Goal: Task Accomplishment & Management: Complete application form

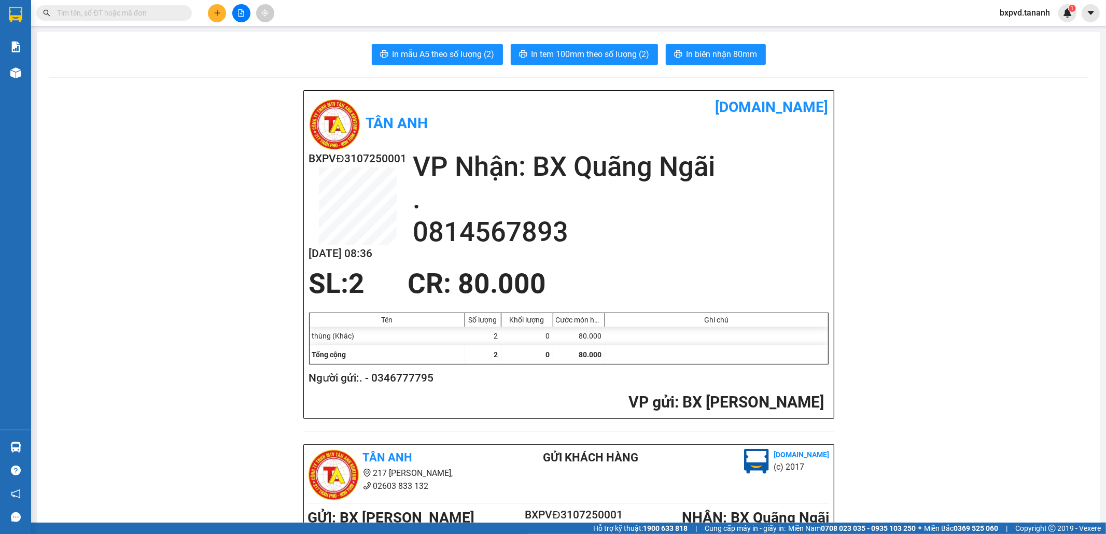
click at [177, 16] on input "text" at bounding box center [118, 12] width 122 height 11
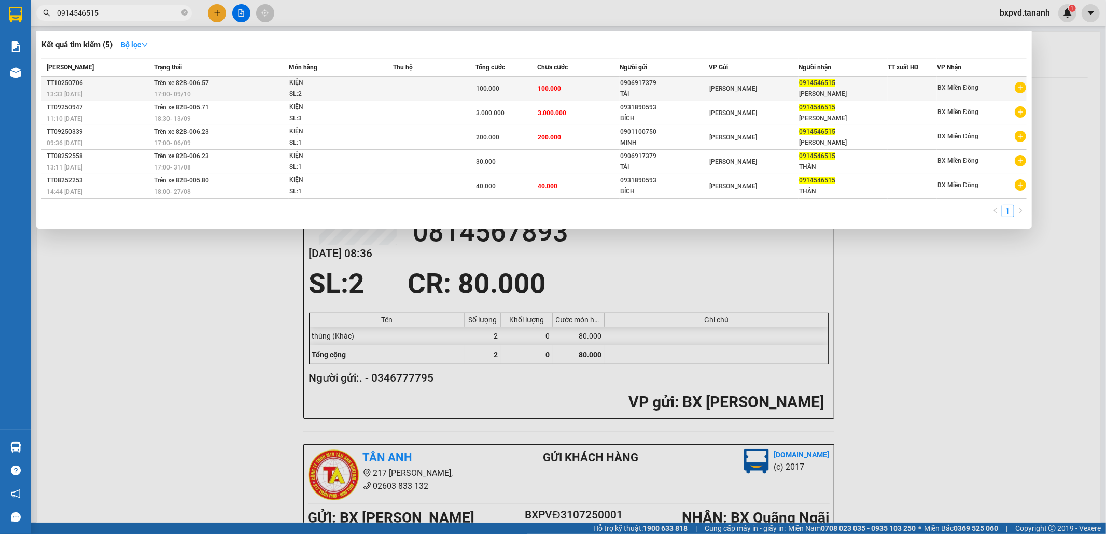
type input "0914546515"
click at [571, 85] on td "100.000" at bounding box center [578, 89] width 82 height 24
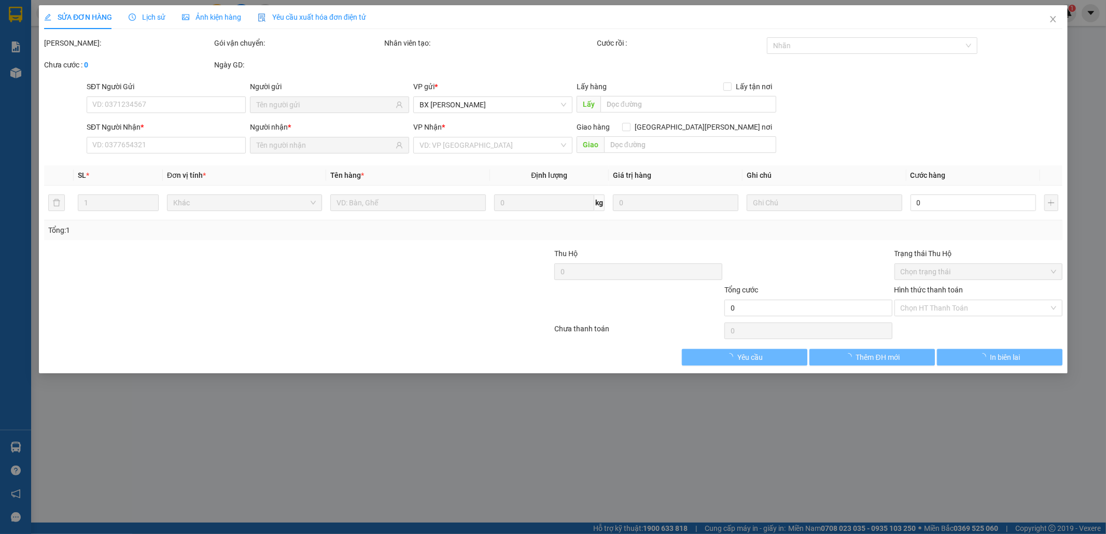
type input "0906917379"
type input "TÀI"
type input "0914546515"
type input "PHẠM THÂN"
type input "100.000"
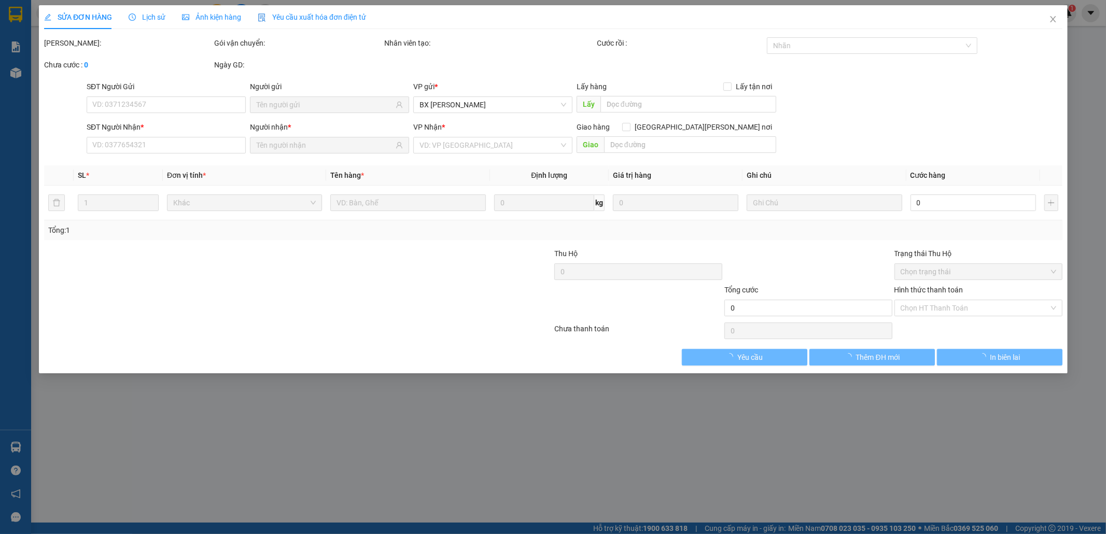
type input "100.000"
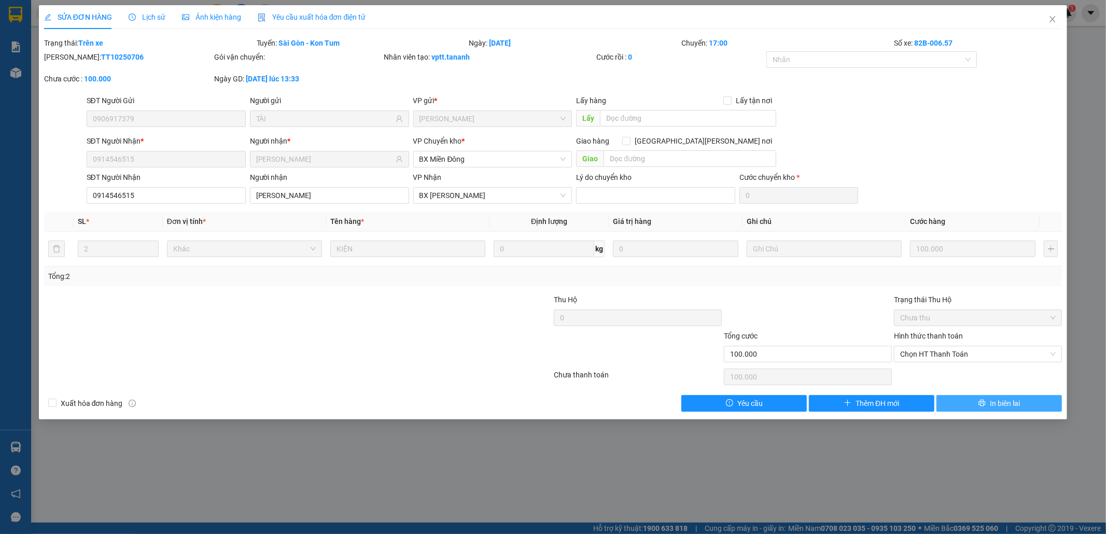
click at [963, 401] on button "In biên lai" at bounding box center [998, 403] width 125 height 17
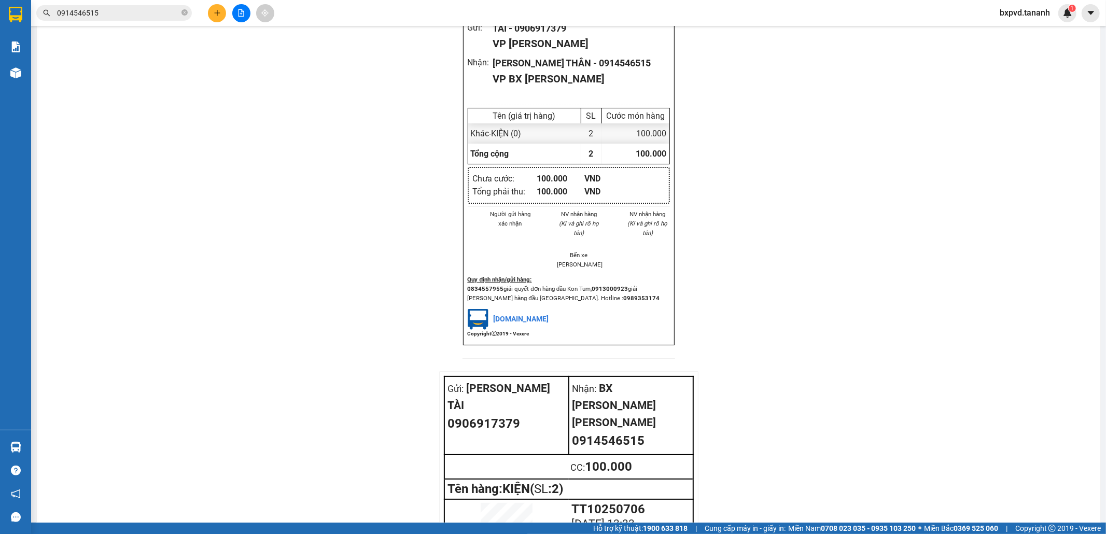
scroll to position [966, 0]
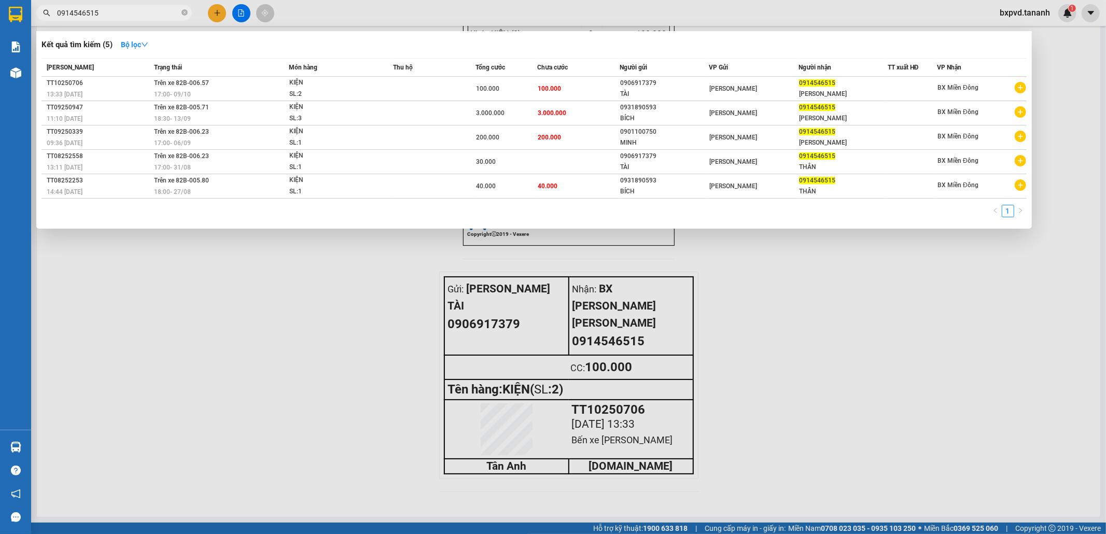
click at [158, 10] on input "0914546515" at bounding box center [118, 12] width 122 height 11
type input "0"
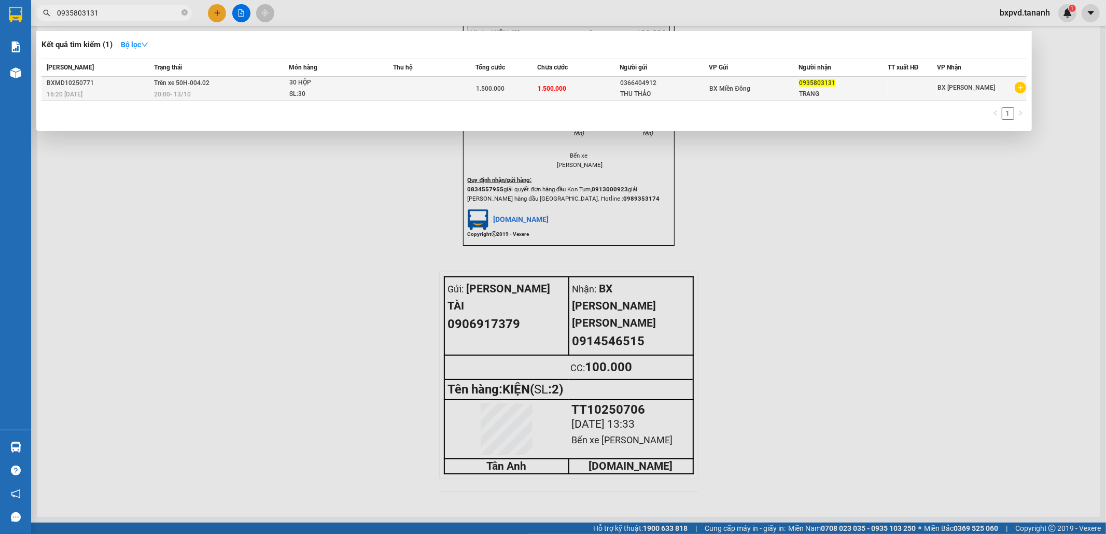
type input "0935803131"
click at [558, 87] on span "1.500.000" at bounding box center [552, 88] width 29 height 7
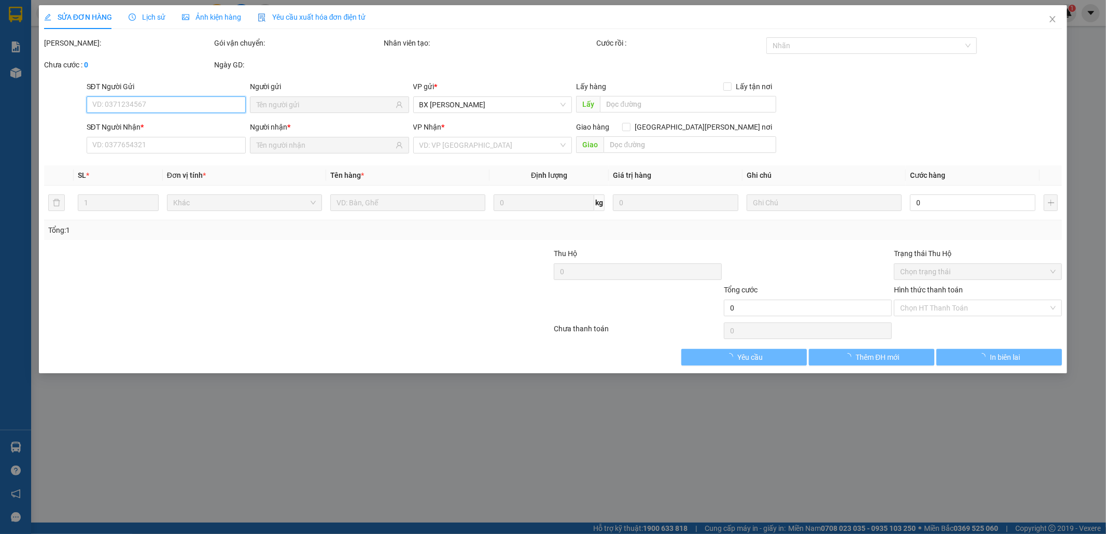
type input "0366404912"
type input "THU THẢO"
type input "0935803131"
type input "TRANG"
type input "1.500.000"
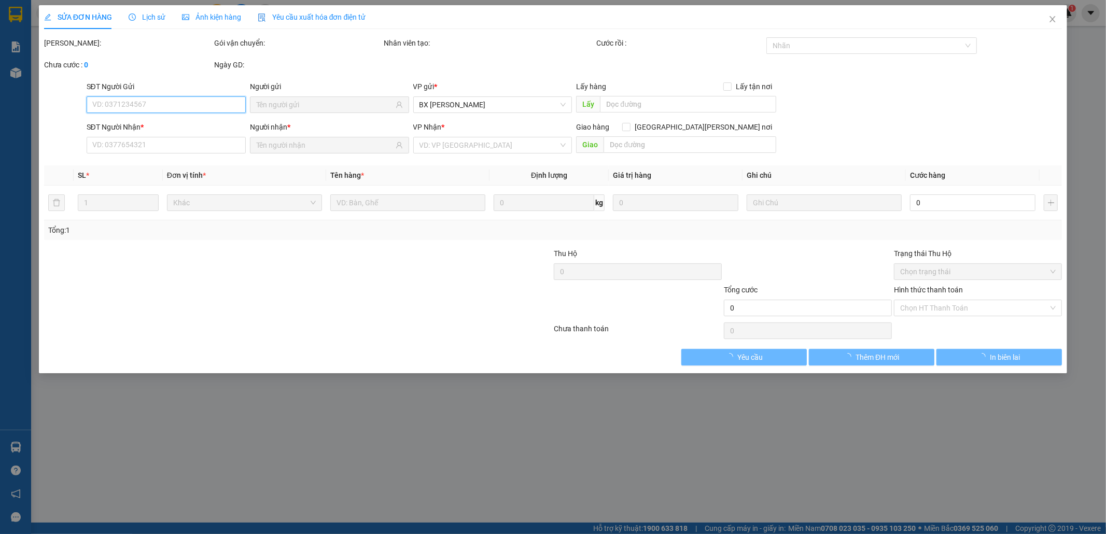
type input "1.500.000"
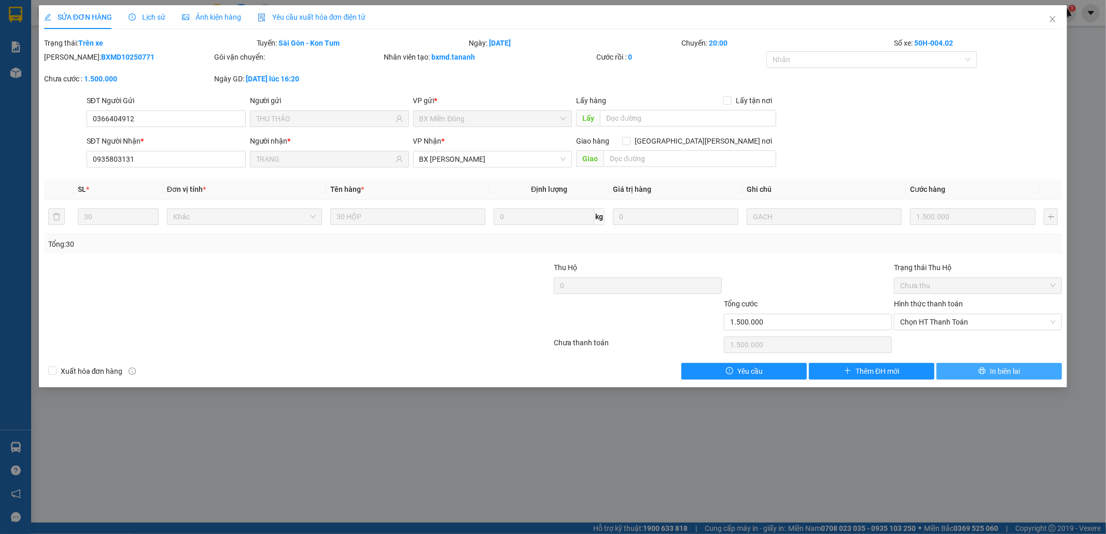
click at [1017, 369] on span "In biên lai" at bounding box center [1005, 371] width 30 height 11
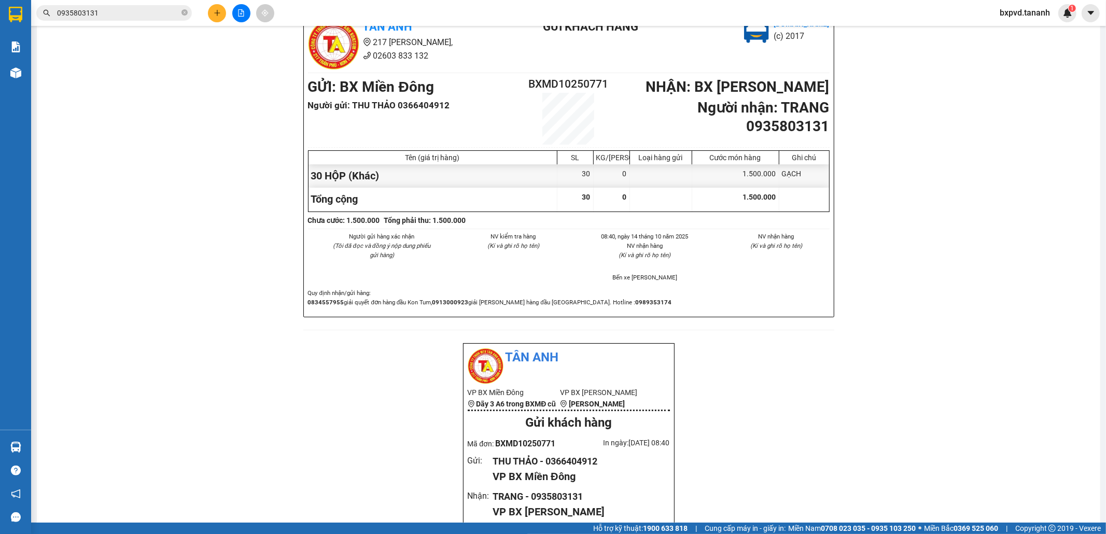
scroll to position [749, 0]
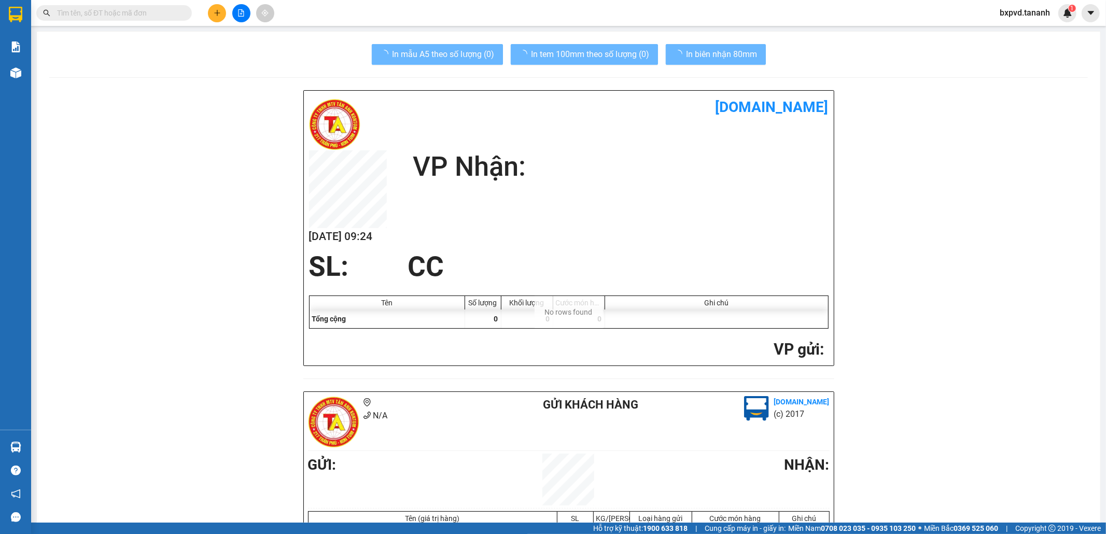
click at [172, 8] on input "text" at bounding box center [118, 12] width 122 height 11
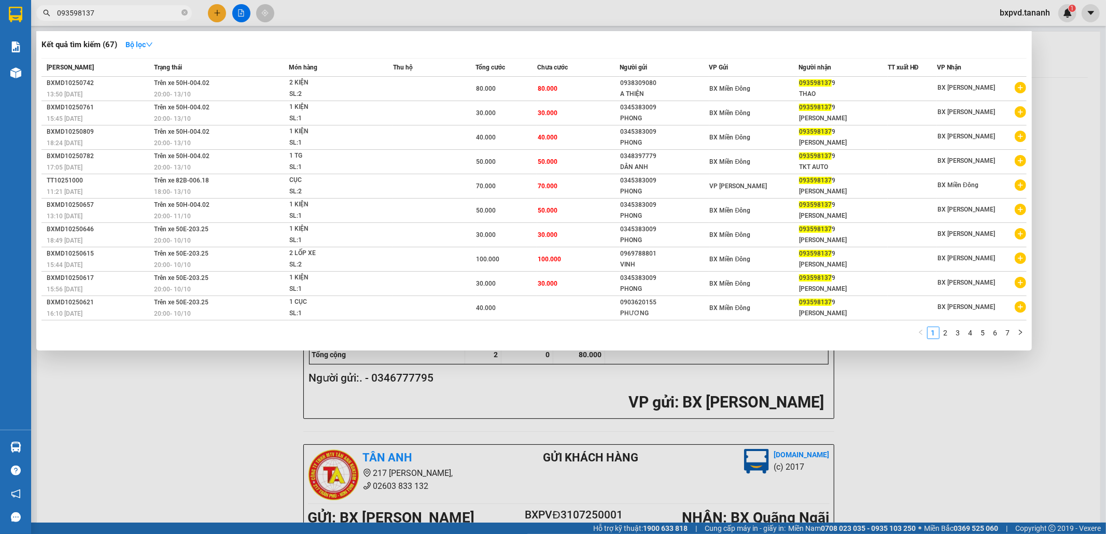
type input "0935981379"
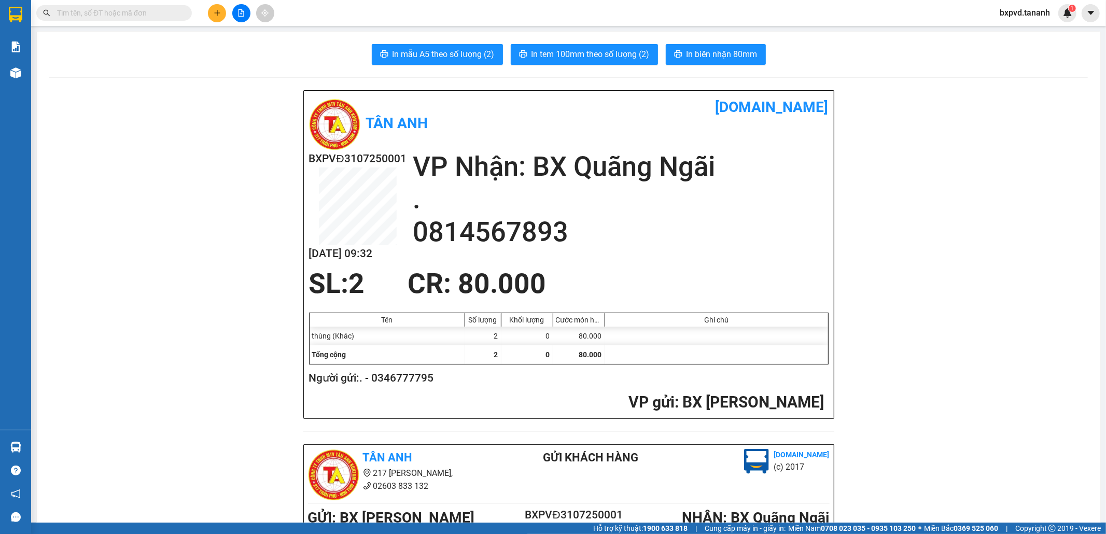
click at [154, 19] on span at bounding box center [114, 13] width 156 height 16
click at [154, 16] on input "text" at bounding box center [118, 12] width 122 height 11
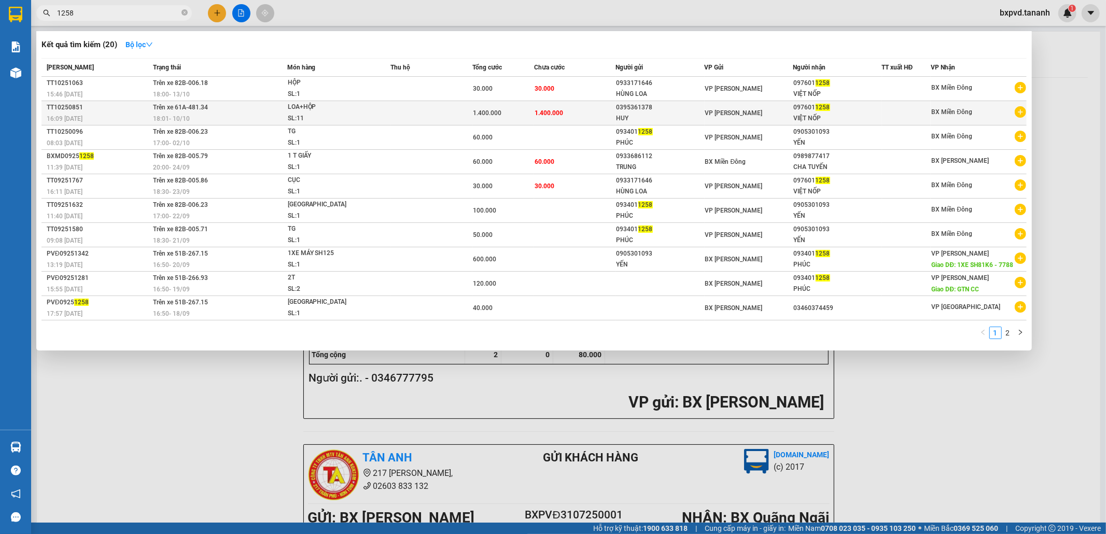
type input "1258"
click at [525, 110] on div "1.400.000" at bounding box center [503, 112] width 60 height 11
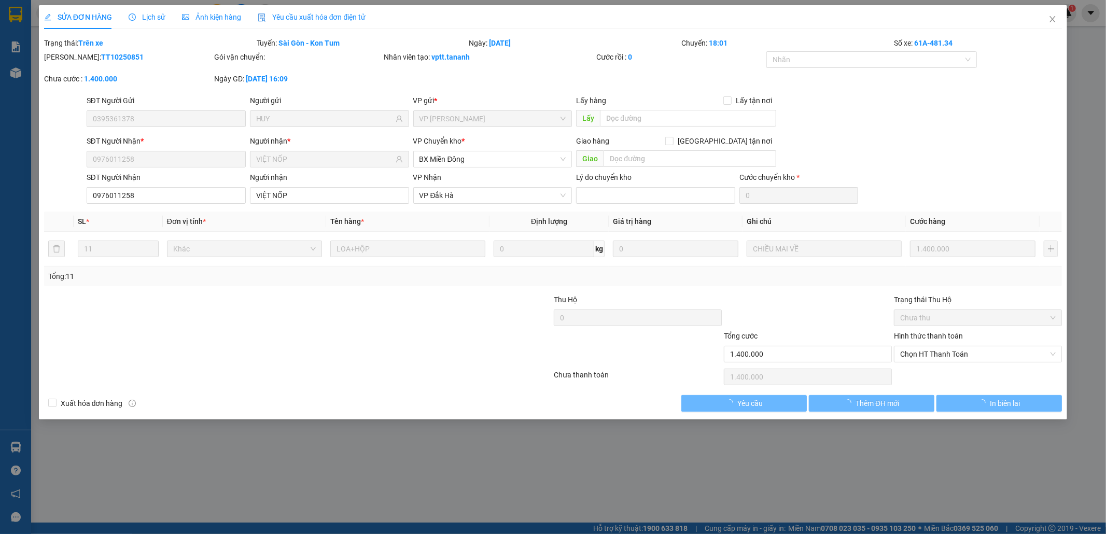
type input "0395361378"
type input "HUY"
type input "0976011258"
type input "VIỆT NỐP"
type input "1.400.000"
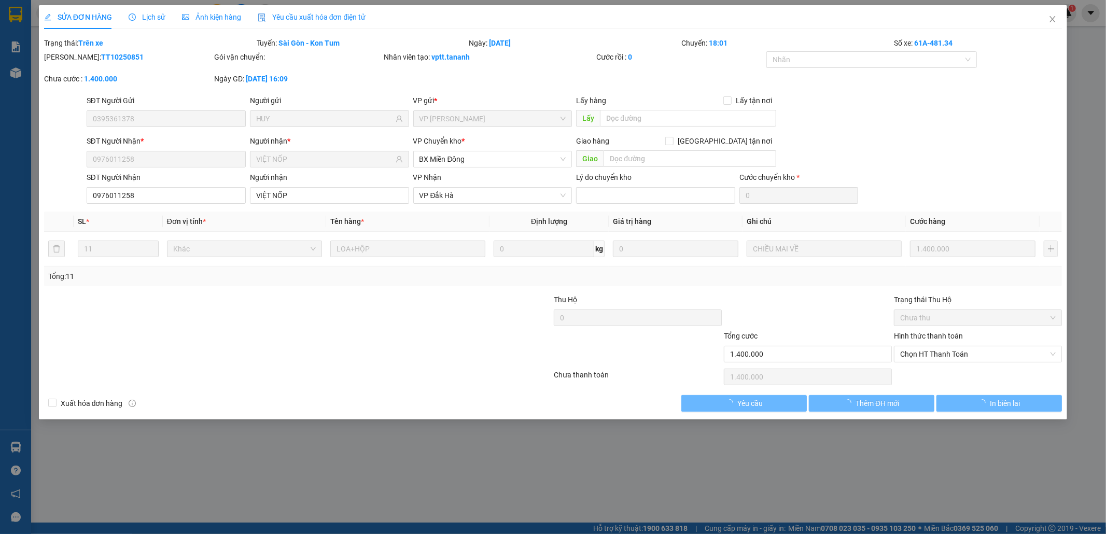
type input "1.400.000"
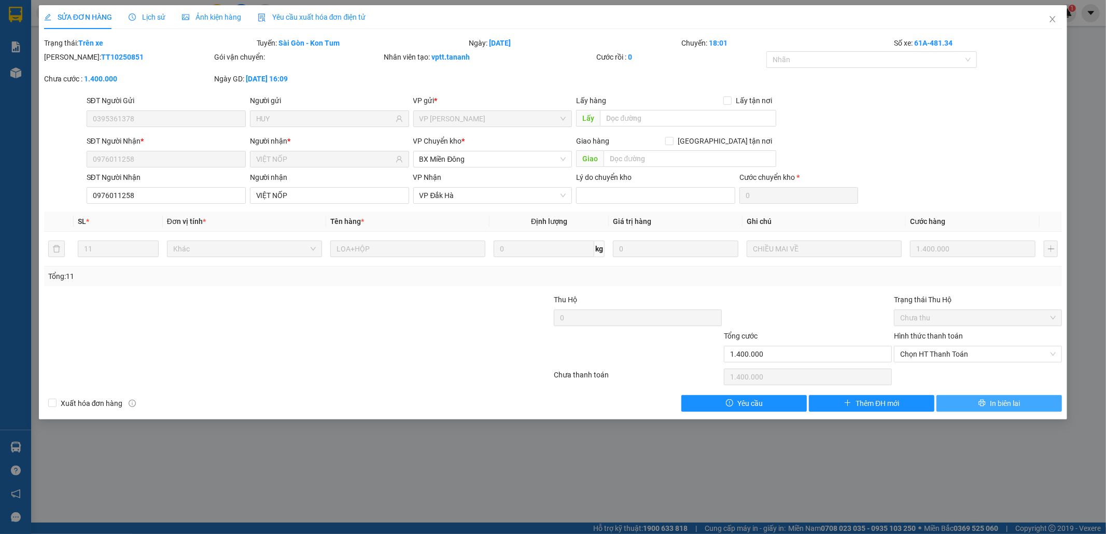
click at [992, 404] on span "In biên lai" at bounding box center [1005, 403] width 30 height 11
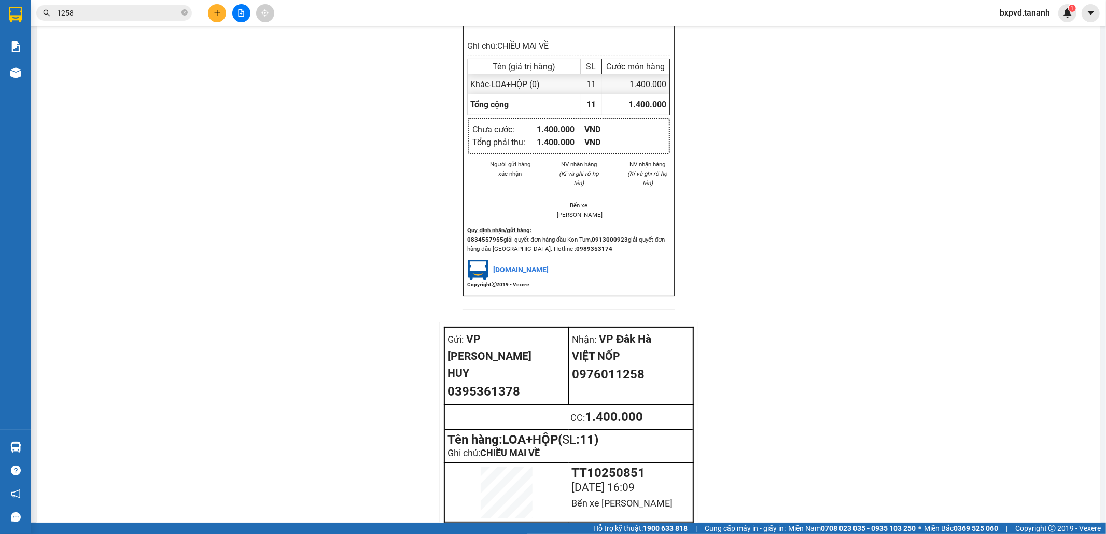
scroll to position [1016, 0]
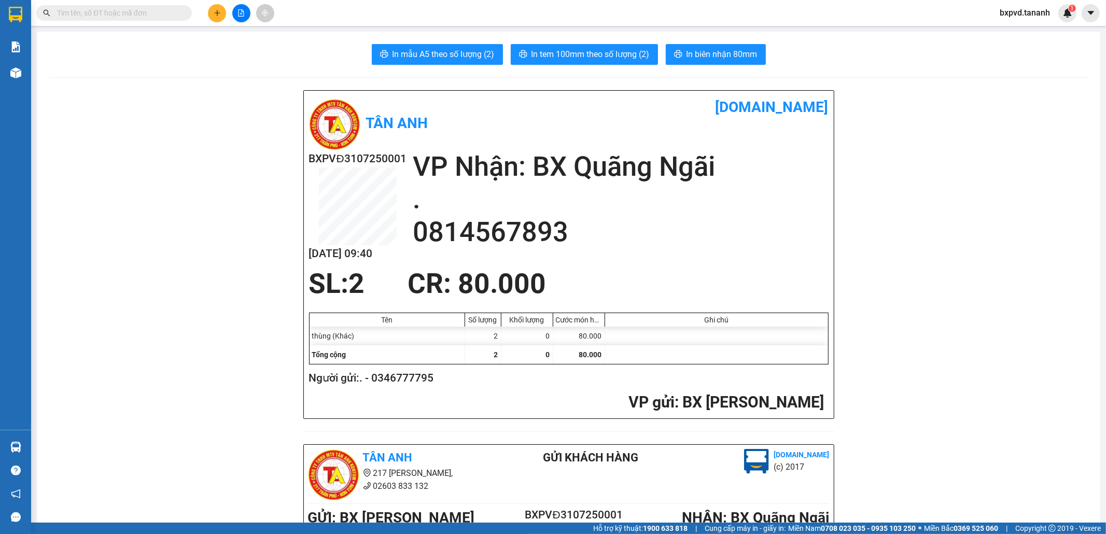
click at [179, 11] on span at bounding box center [114, 13] width 156 height 16
drag, startPoint x: 162, startPoint y: 1, endPoint x: 162, endPoint y: 6, distance: 5.7
click at [162, 6] on div "Kết quả tìm kiếm ( 0 ) Bộ lọc No Data bxpvd.tananh 1" at bounding box center [553, 13] width 1106 height 26
click at [163, 9] on input "text" at bounding box center [118, 12] width 122 height 11
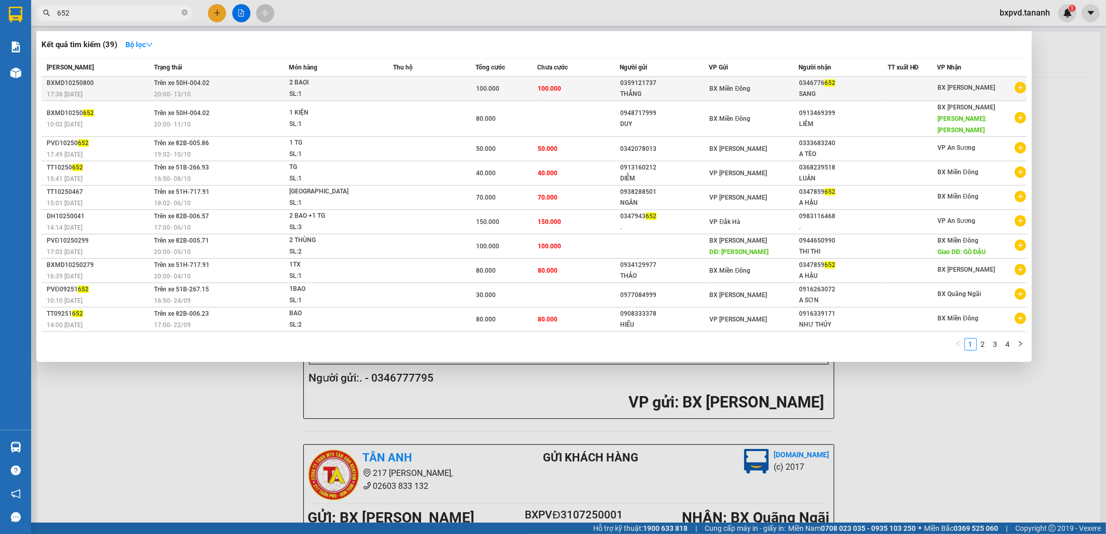
type input "652"
click at [614, 87] on td "100.000" at bounding box center [578, 89] width 82 height 24
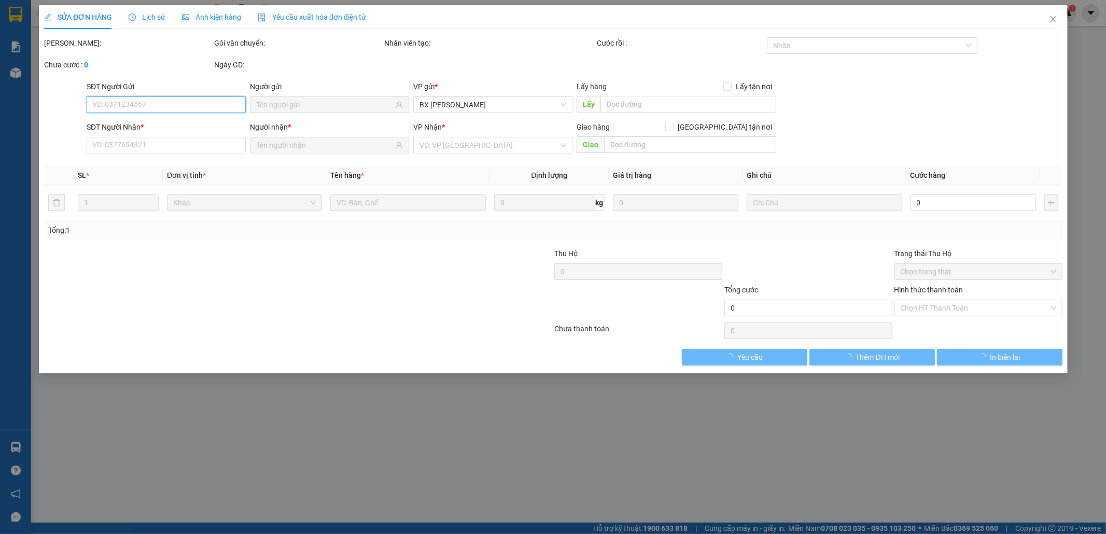
type input "0359121737"
type input "THẮNG"
type input "0346776652"
type input "SANG"
type input "100.000"
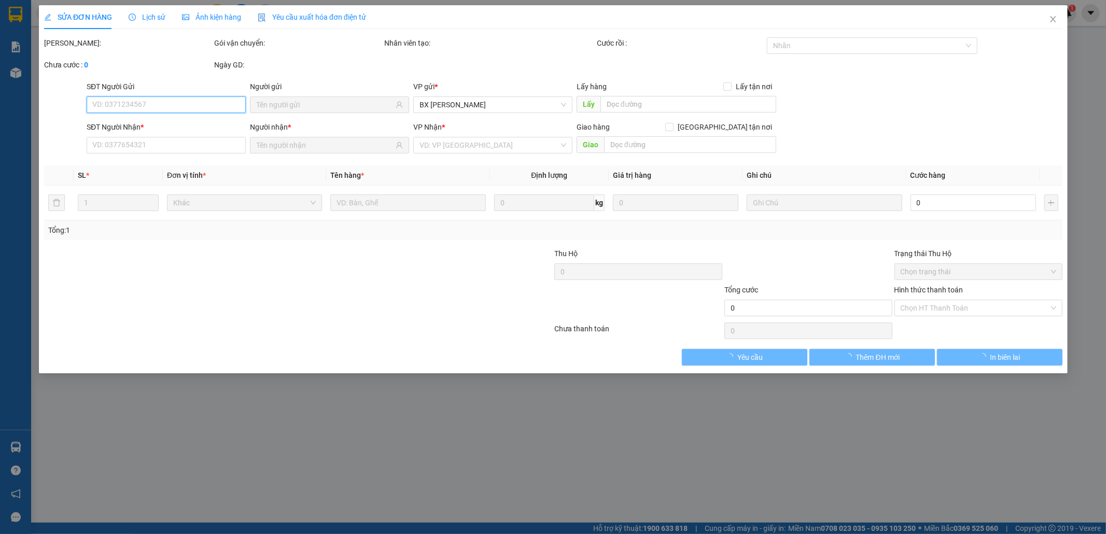
type input "100.000"
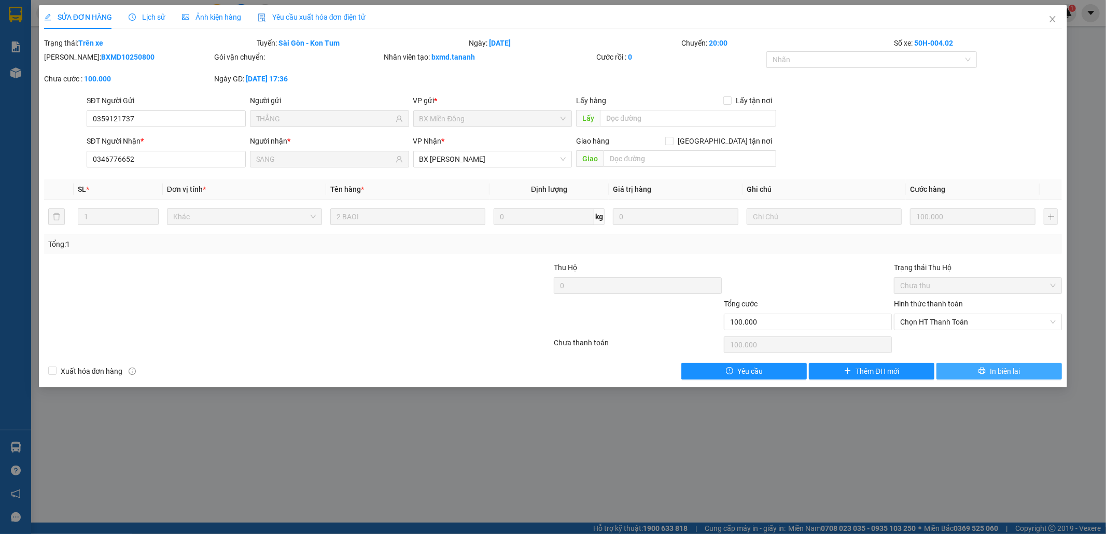
click at [962, 374] on button "In biên lai" at bounding box center [998, 371] width 125 height 17
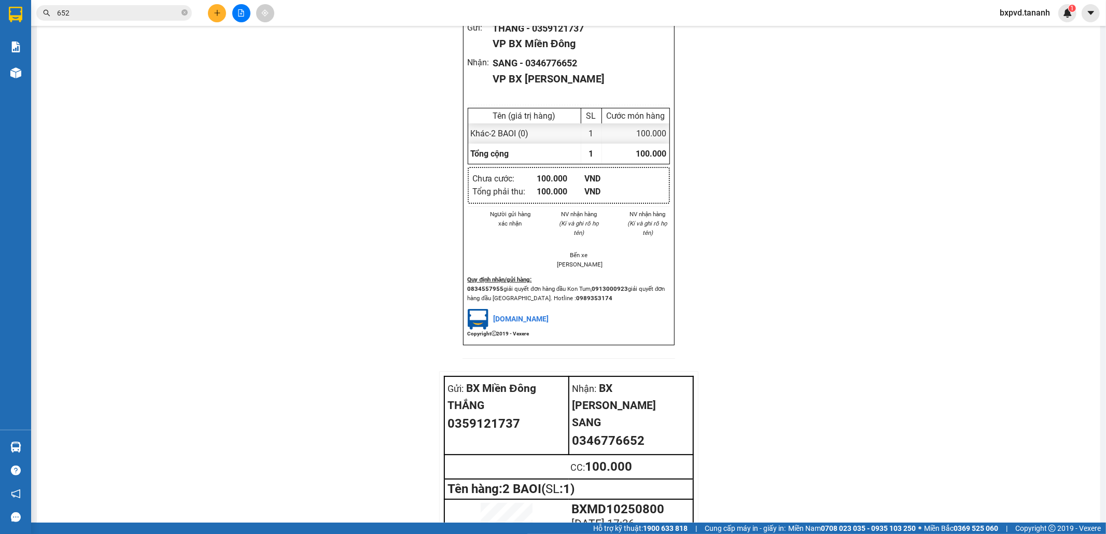
scroll to position [977, 0]
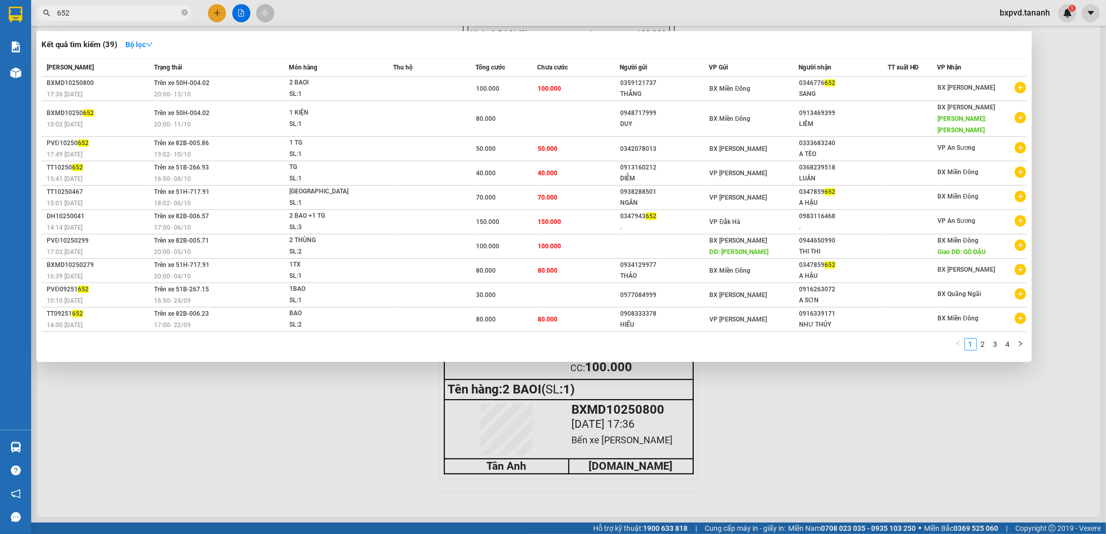
click at [148, 9] on input "652" at bounding box center [118, 12] width 122 height 11
type input "6"
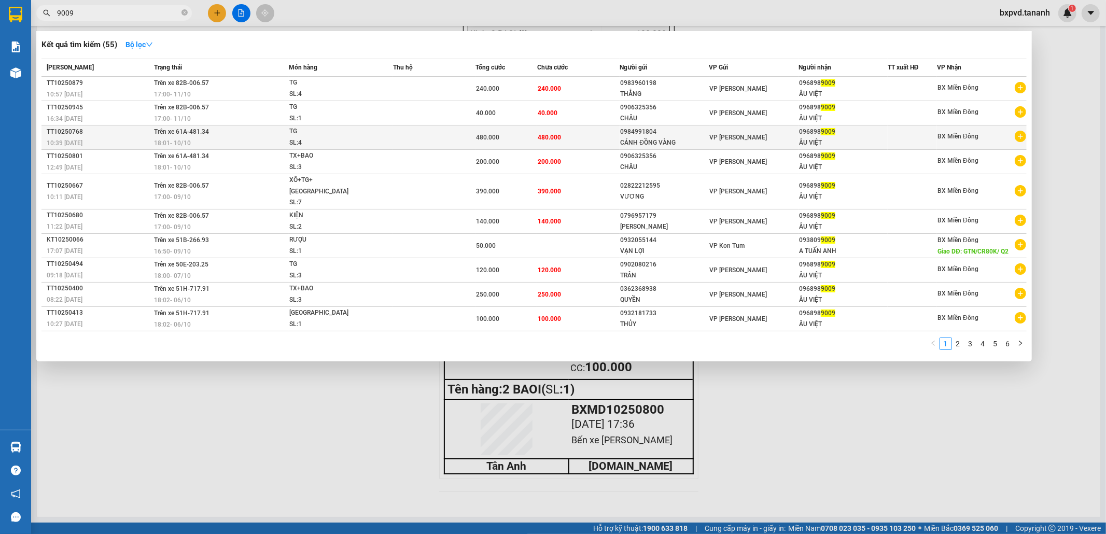
type input "9009"
click at [513, 135] on div "480.000" at bounding box center [506, 137] width 61 height 11
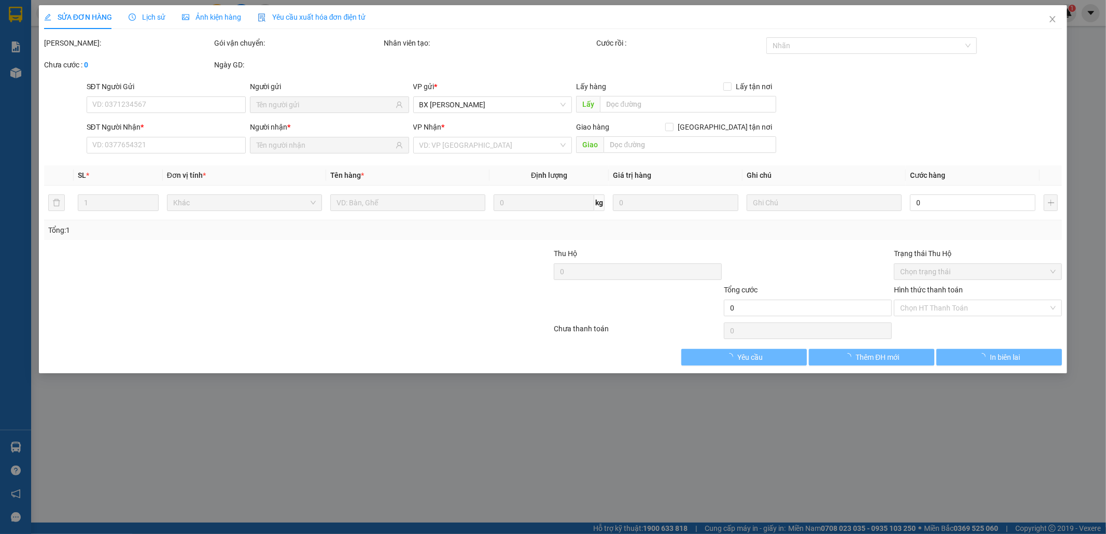
type input "0984991804"
type input "CÁNH ĐỒNG VÀNG"
type input "0968989009"
type input "ÂU VIỆT"
type input "480.000"
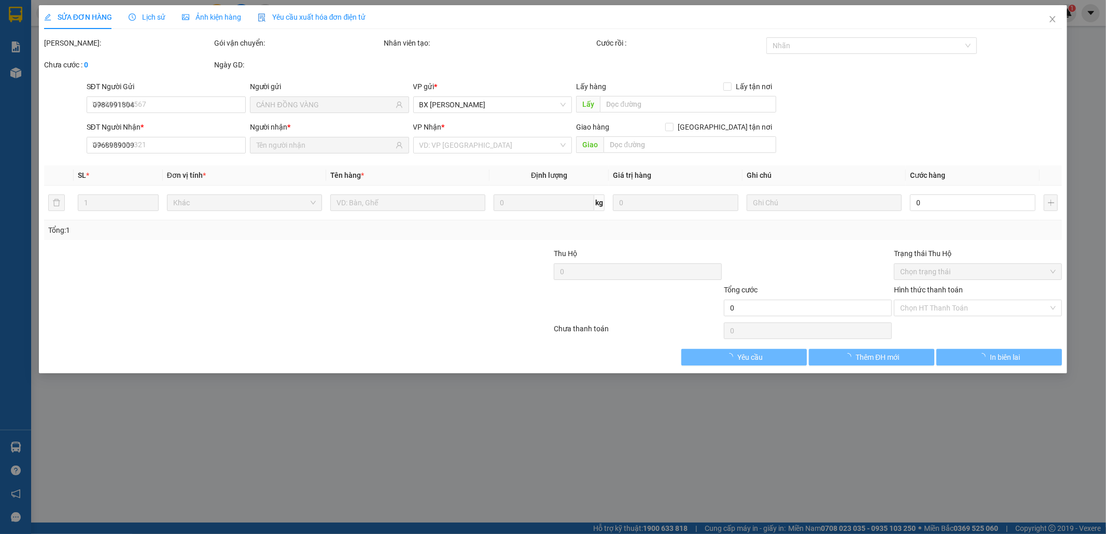
type input "480.000"
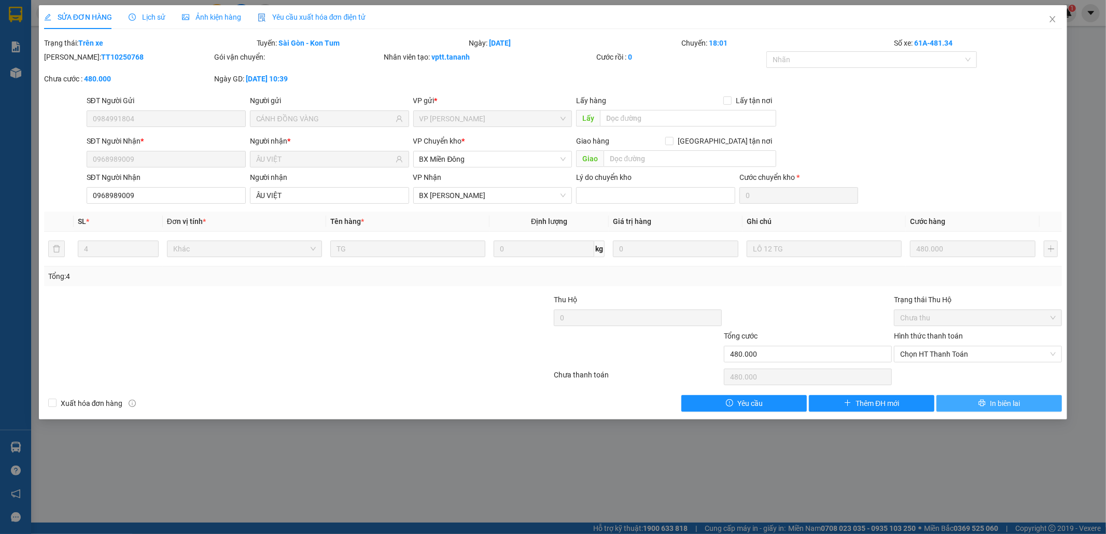
click at [1024, 402] on button "In biên lai" at bounding box center [998, 403] width 125 height 17
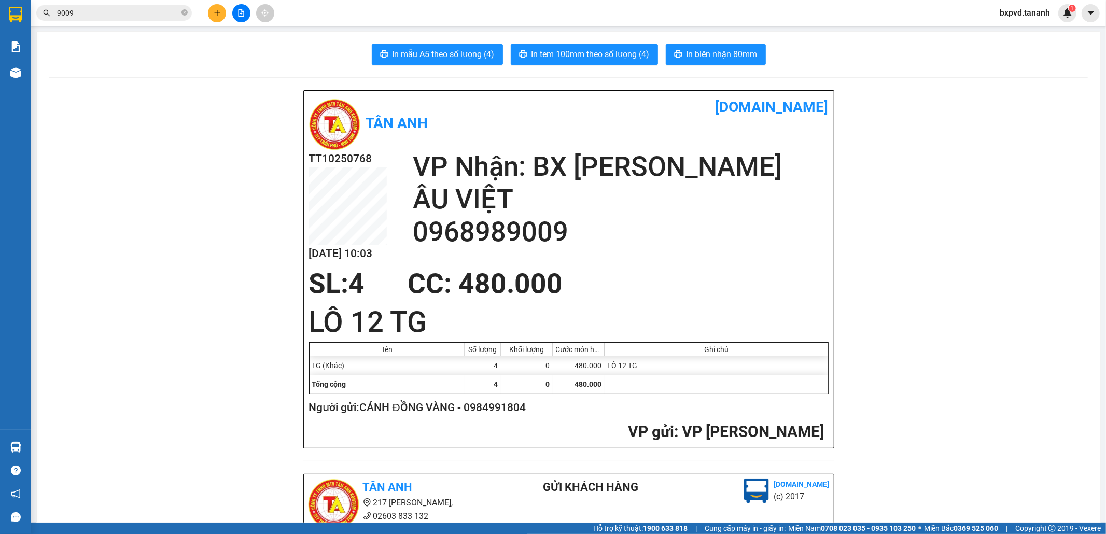
scroll to position [345, 0]
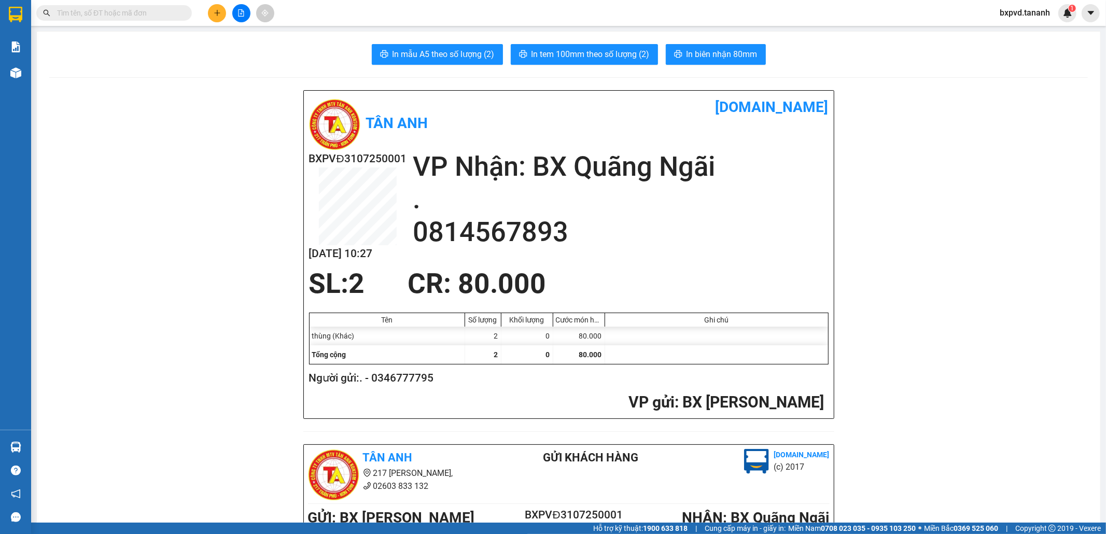
click at [163, 16] on input "text" at bounding box center [118, 12] width 122 height 11
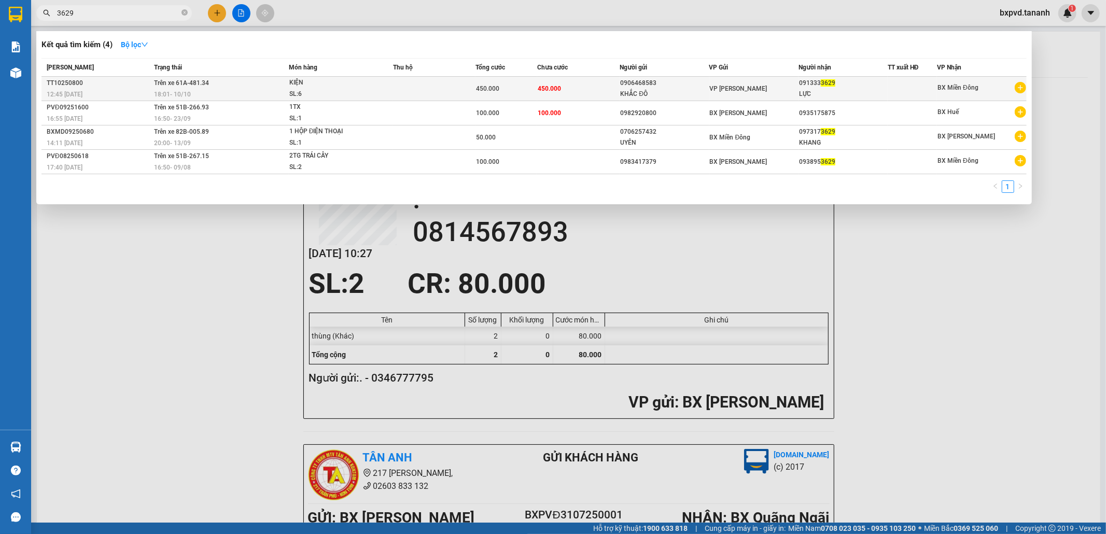
type input "3629"
click at [464, 91] on td at bounding box center [434, 89] width 82 height 24
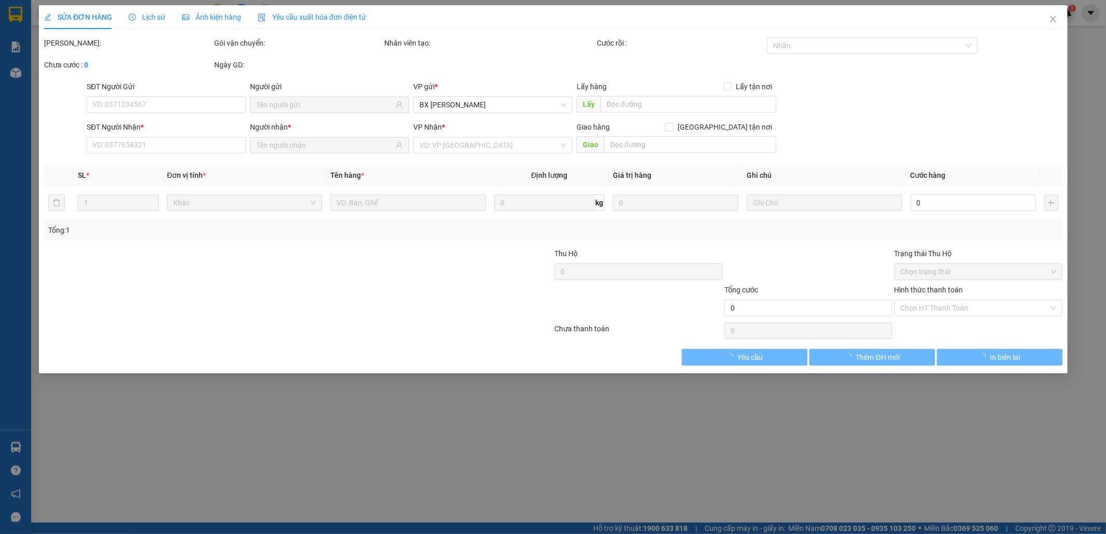
type input "0906468583"
type input "KHẮC ĐÔ"
type input "0913333629"
type input "LỰC"
type input "450.000"
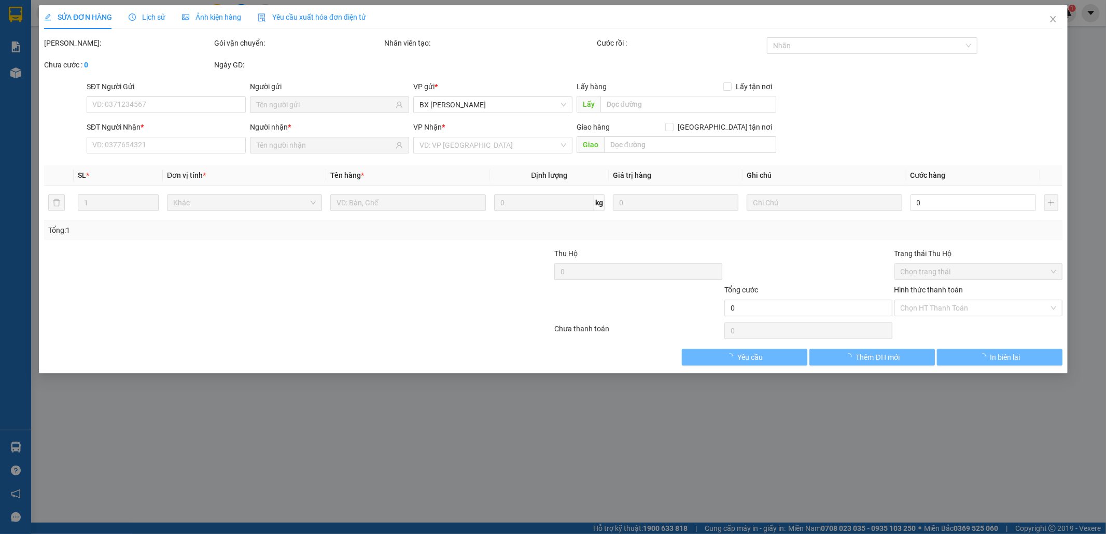
type input "450.000"
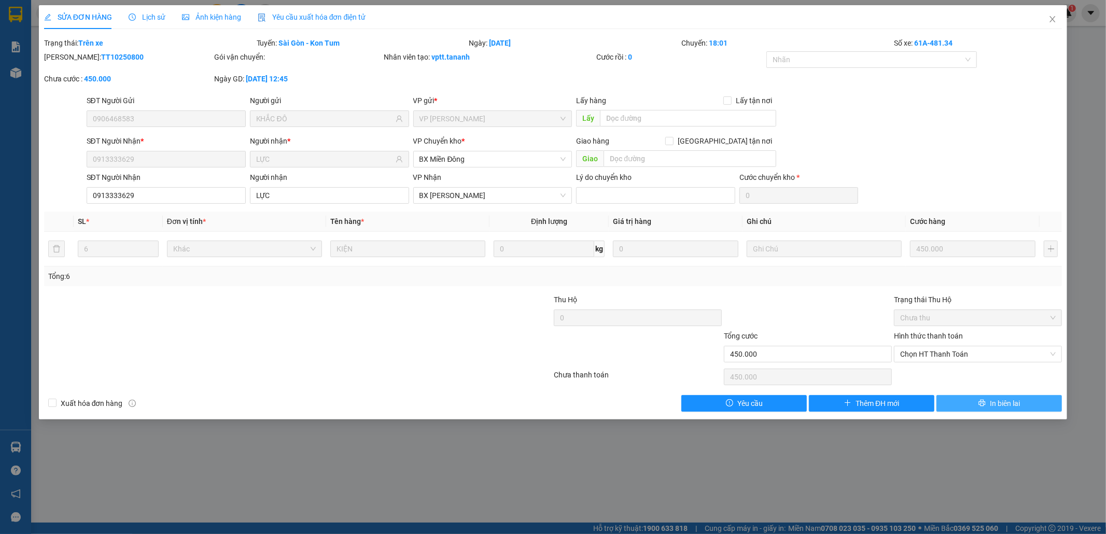
click at [956, 399] on button "In biên lai" at bounding box center [998, 403] width 125 height 17
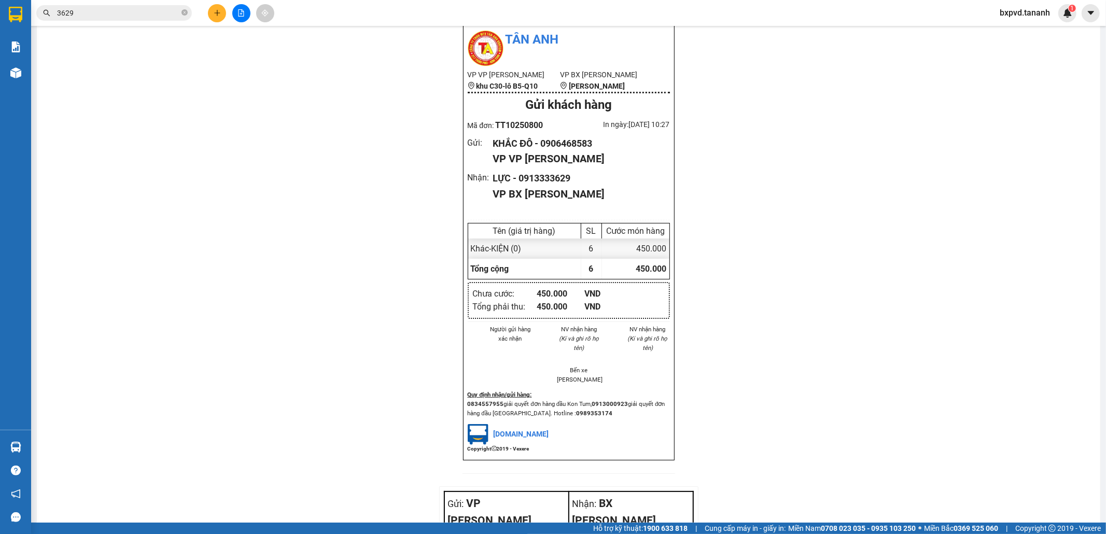
scroll to position [966, 0]
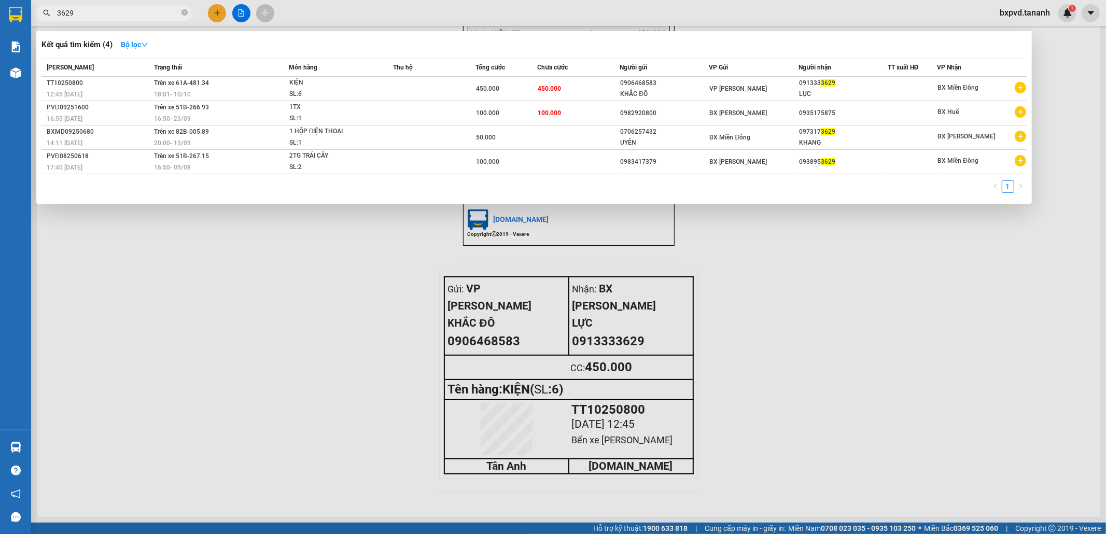
click at [164, 11] on input "3629" at bounding box center [118, 12] width 122 height 11
type input "3"
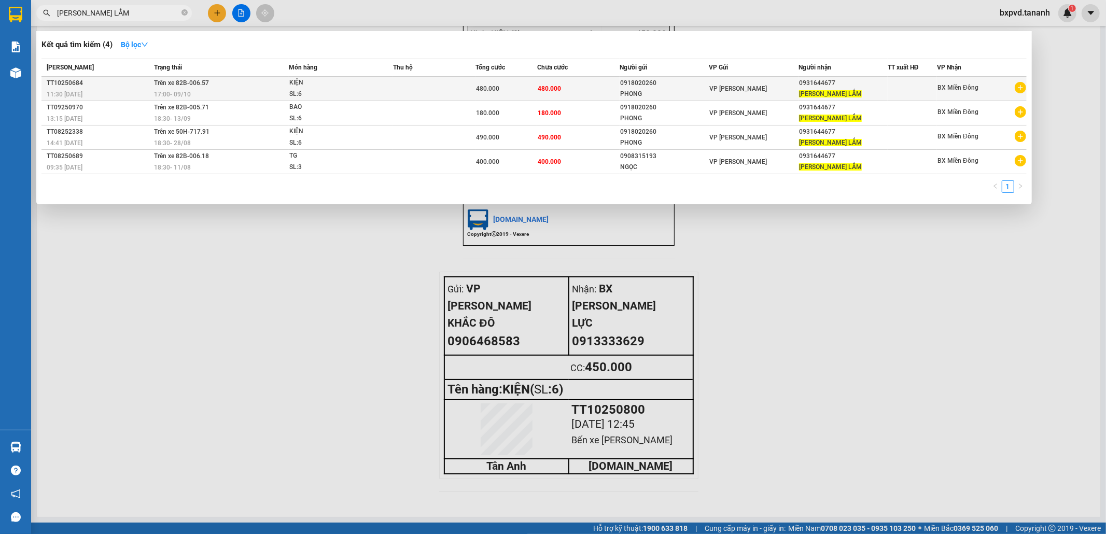
type input "[PERSON_NAME] LẮM"
click at [340, 85] on div "KIỆN" at bounding box center [328, 82] width 78 height 11
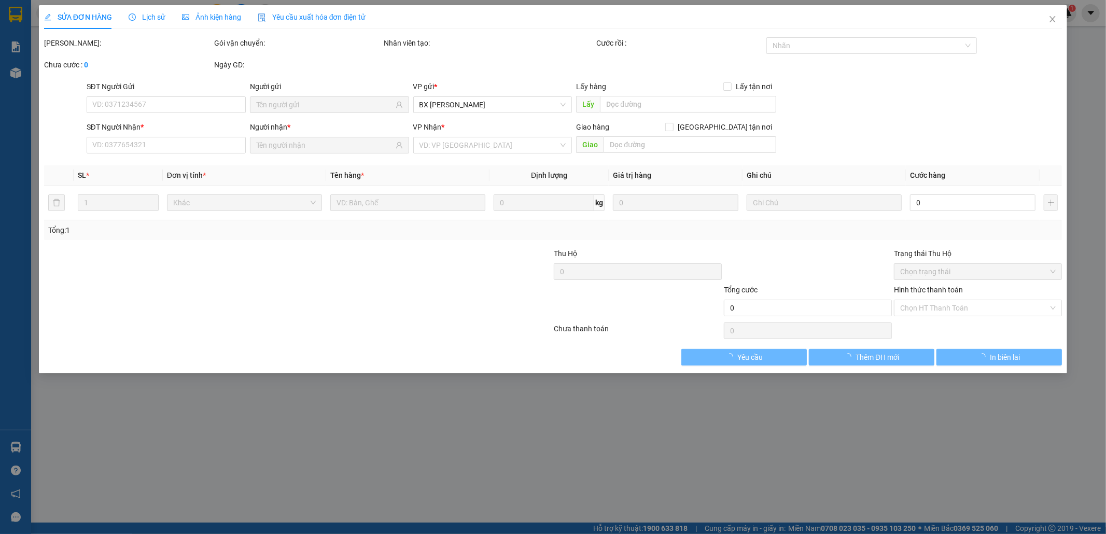
type input "0918020260"
type input "PHONG"
type input "0931644677"
type input "[PERSON_NAME] LẮM"
type input "480.000"
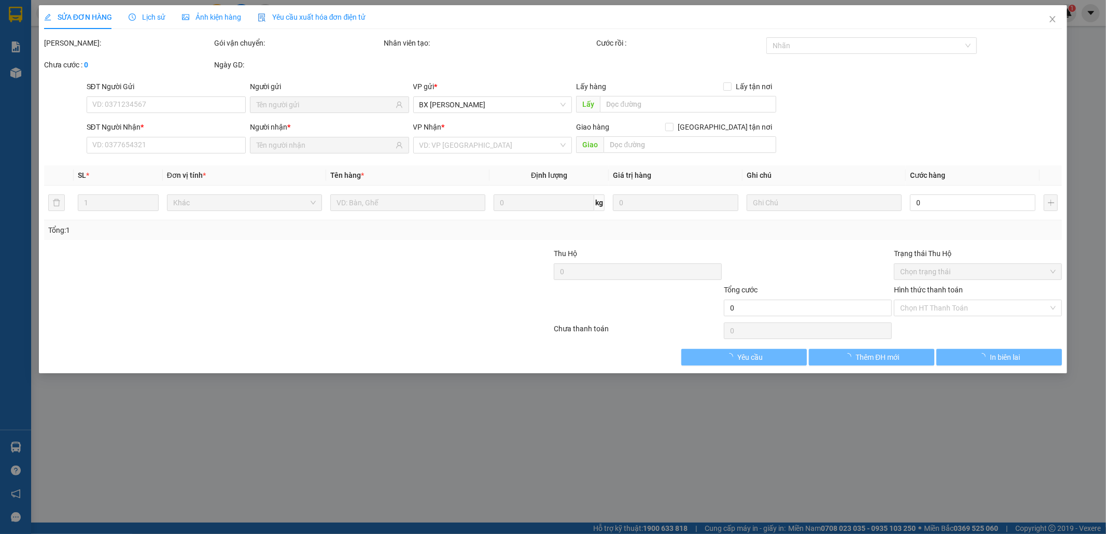
type input "480.000"
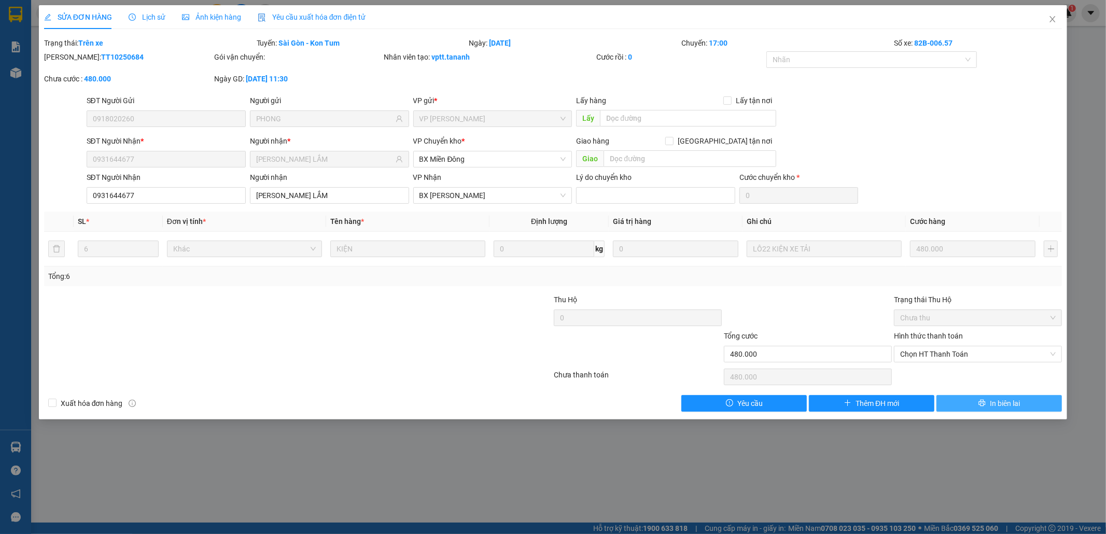
click at [966, 405] on button "In biên lai" at bounding box center [998, 403] width 125 height 17
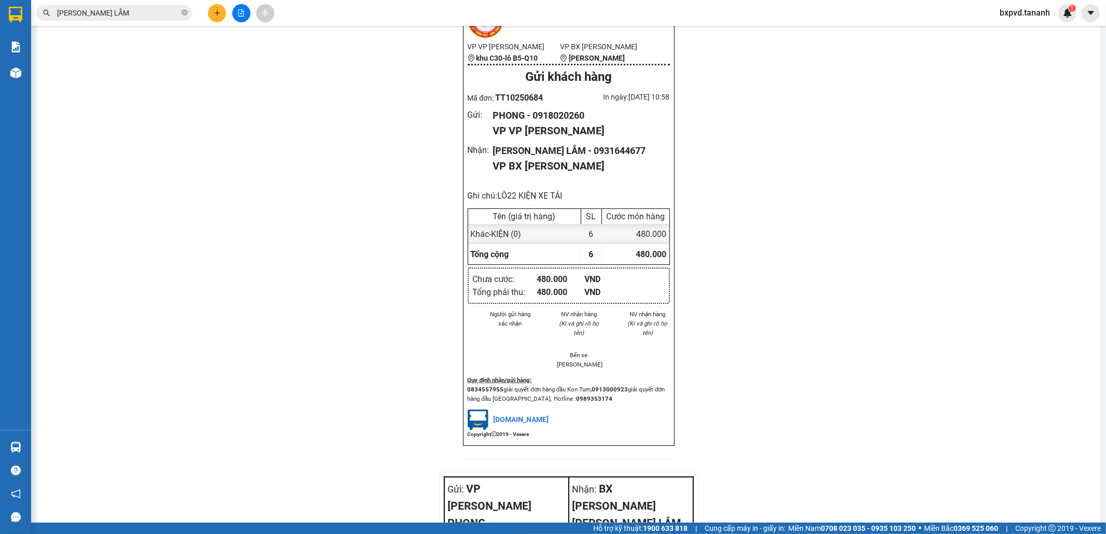
scroll to position [1022, 0]
